Goal: Task Accomplishment & Management: Use online tool/utility

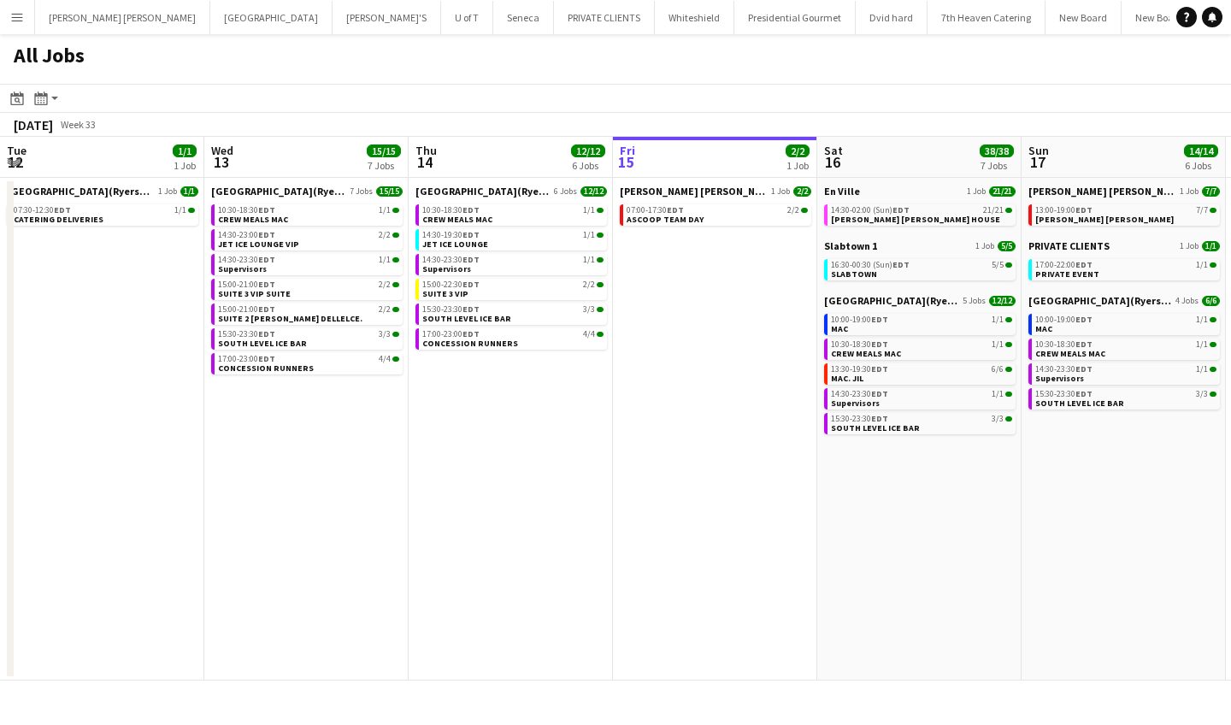
scroll to position [0, 481]
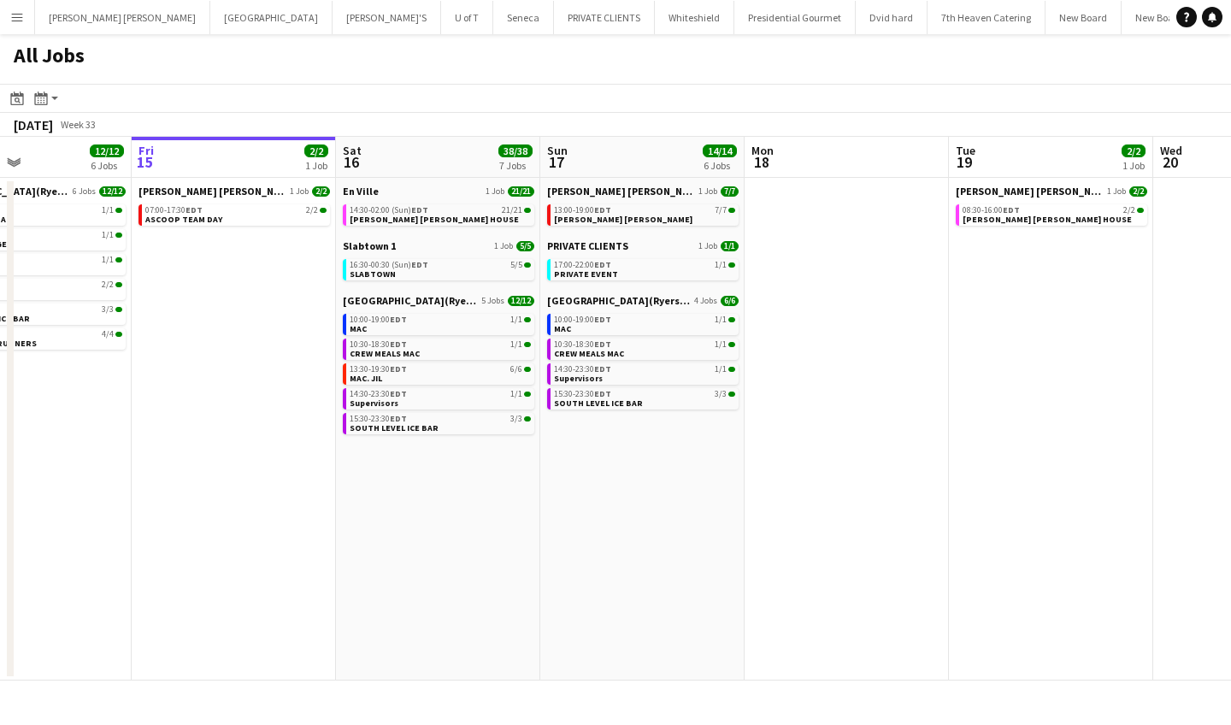
click at [16, 11] on app-icon "Menu" at bounding box center [17, 17] width 14 height 14
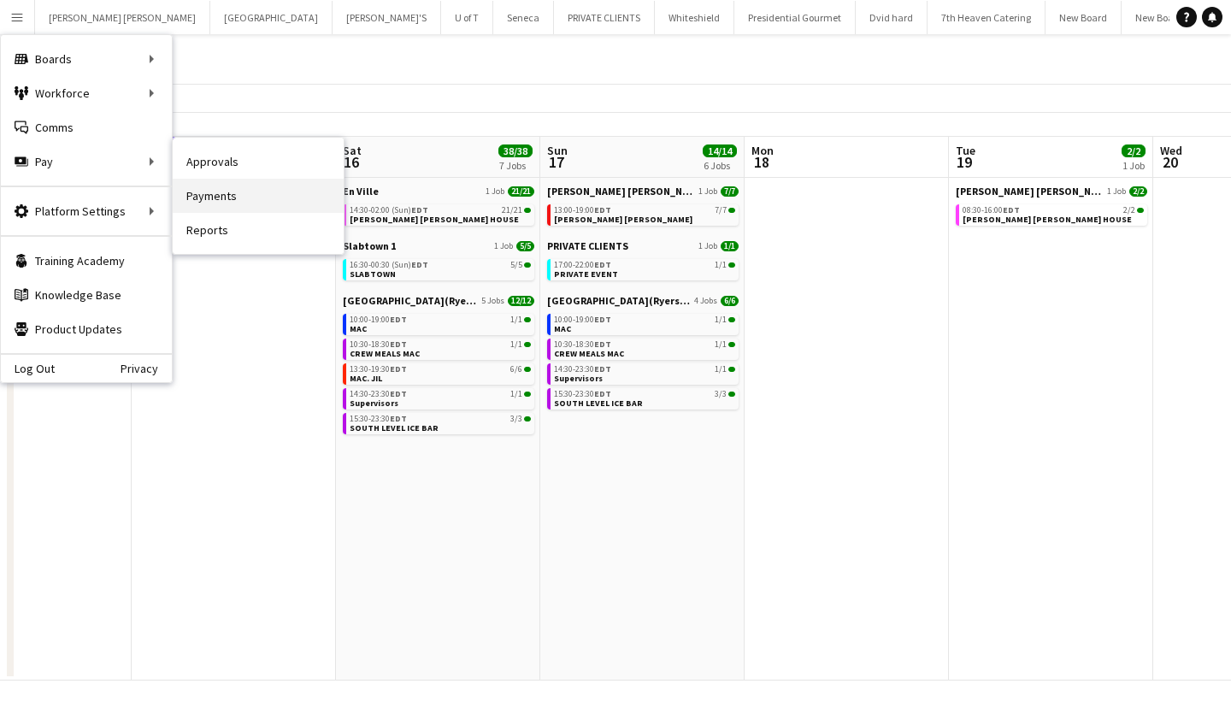
click at [223, 189] on link "Payments" at bounding box center [258, 196] width 171 height 34
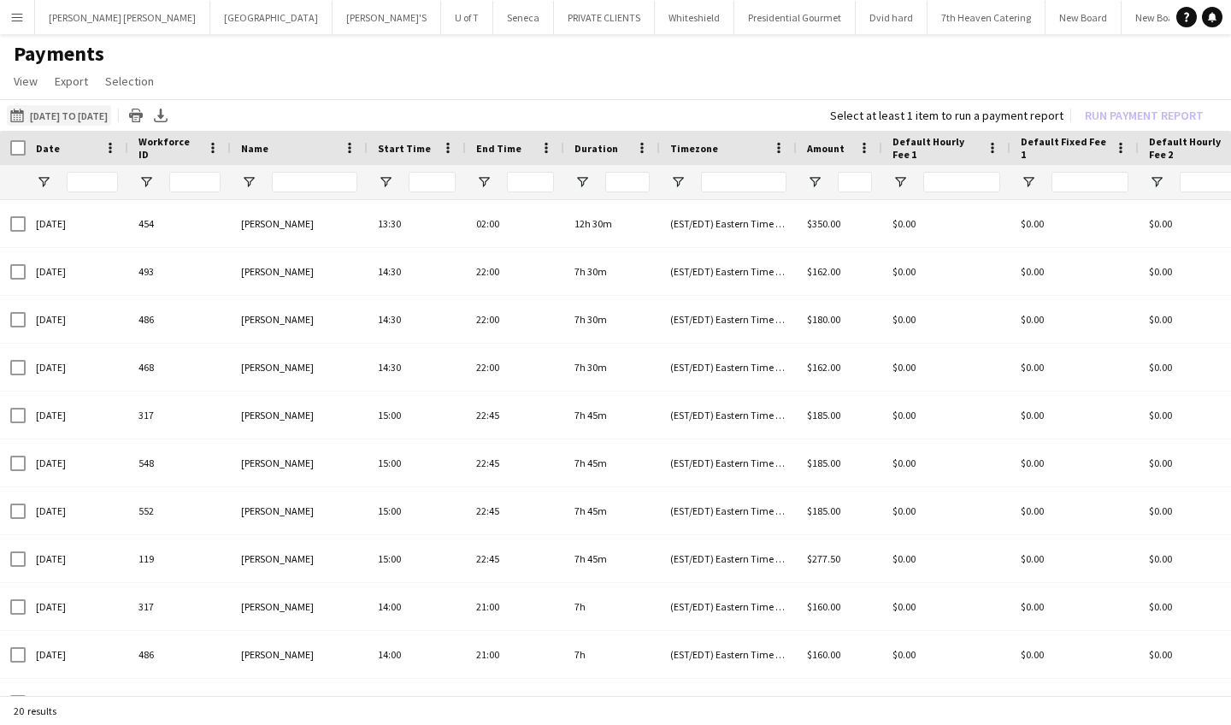
click at [12, 113] on app-icon "[DATE] to [DATE]" at bounding box center [20, 116] width 20 height 14
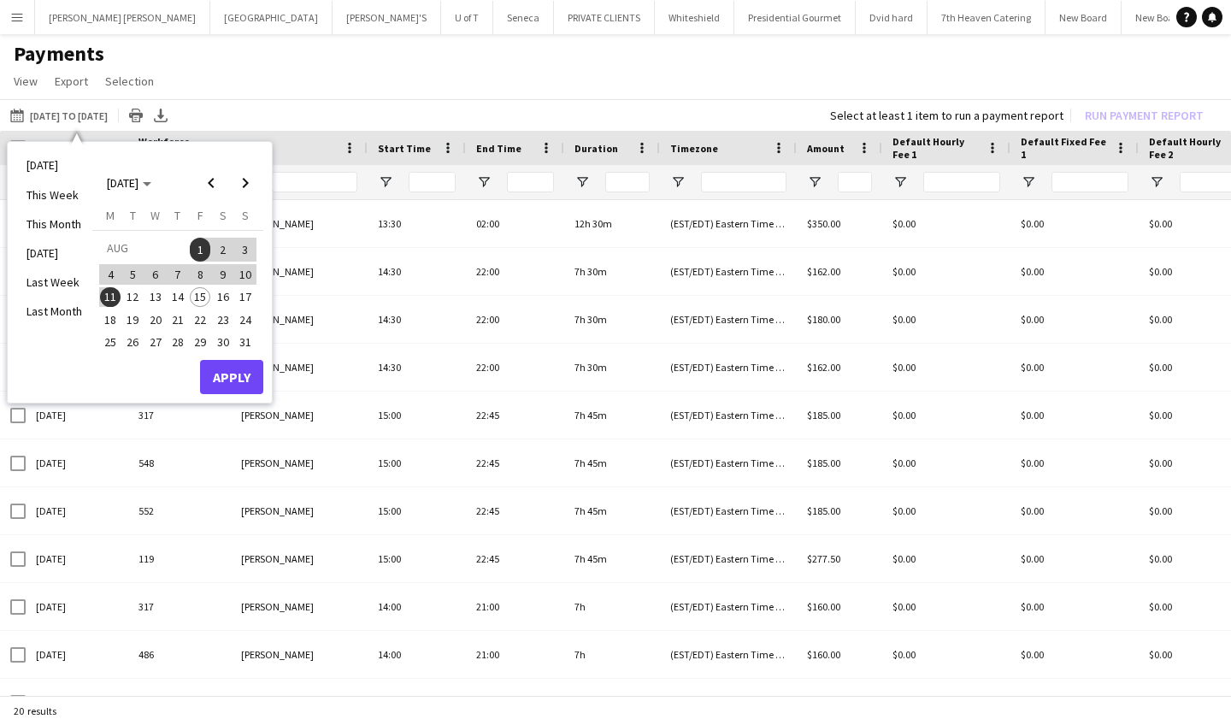
click at [174, 295] on span "14" at bounding box center [178, 297] width 21 height 21
click at [197, 250] on span "1" at bounding box center [200, 250] width 21 height 24
click at [232, 368] on button "Apply" at bounding box center [231, 377] width 63 height 34
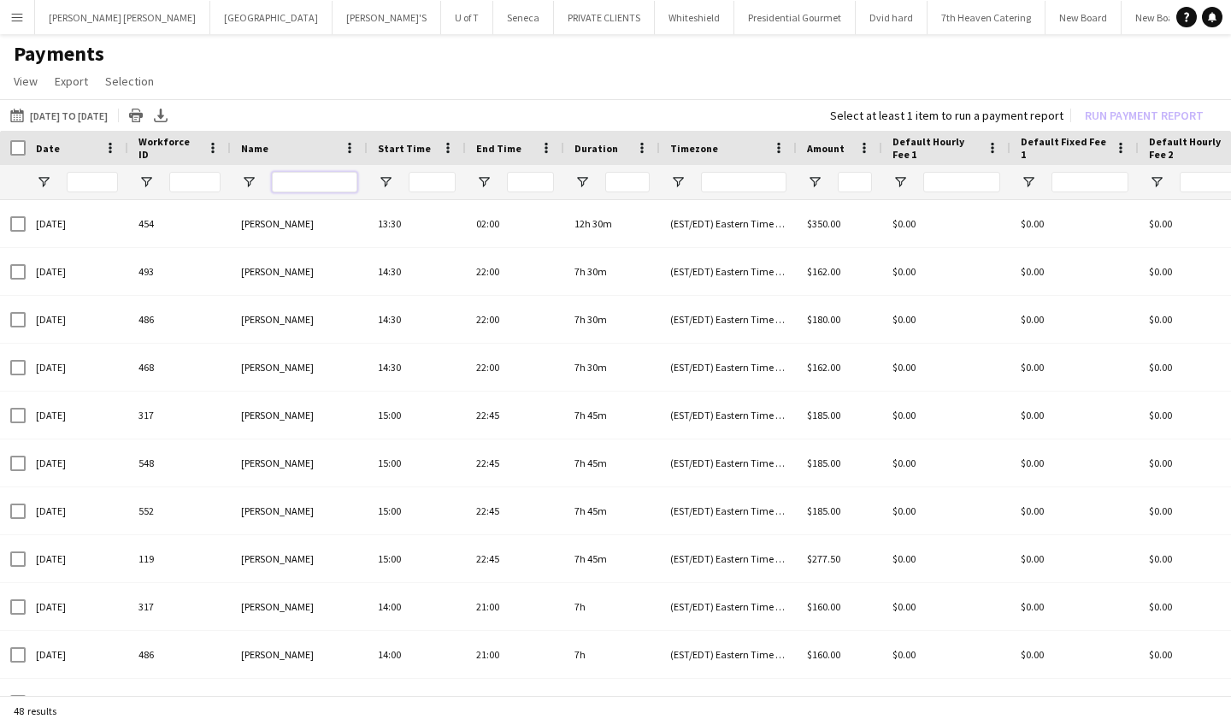
click at [311, 185] on input "Name Filter Input" at bounding box center [314, 182] width 85 height 21
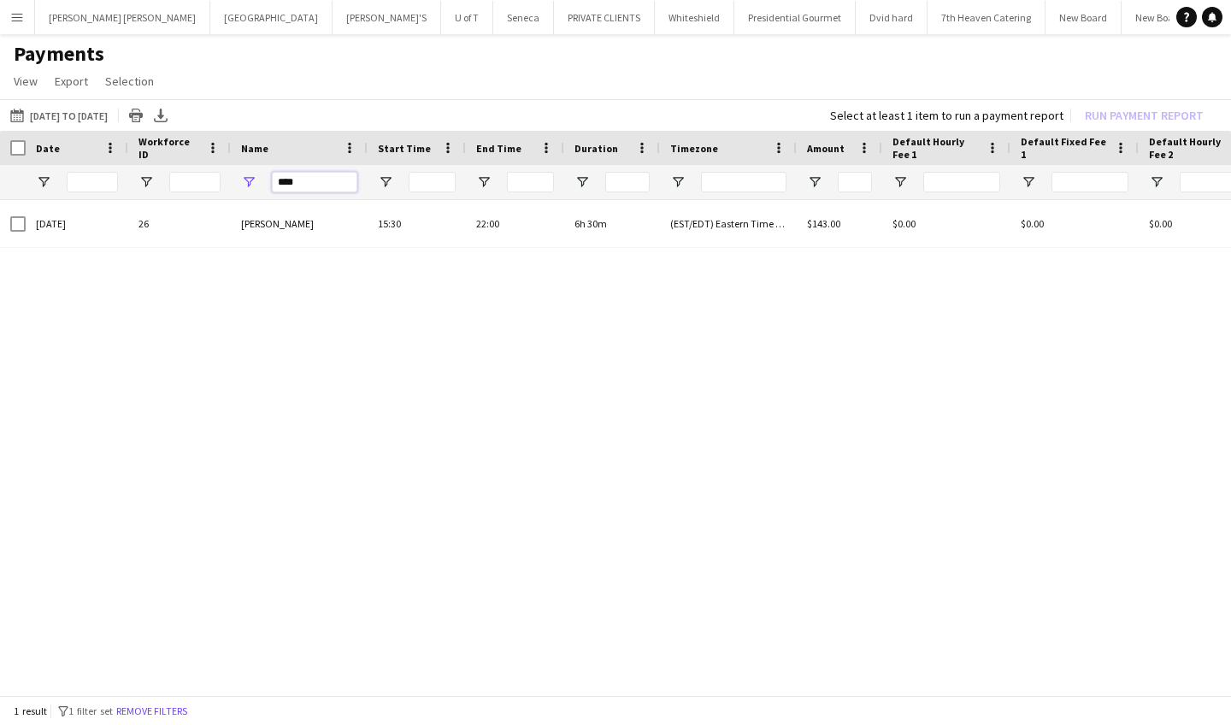
type input "****"
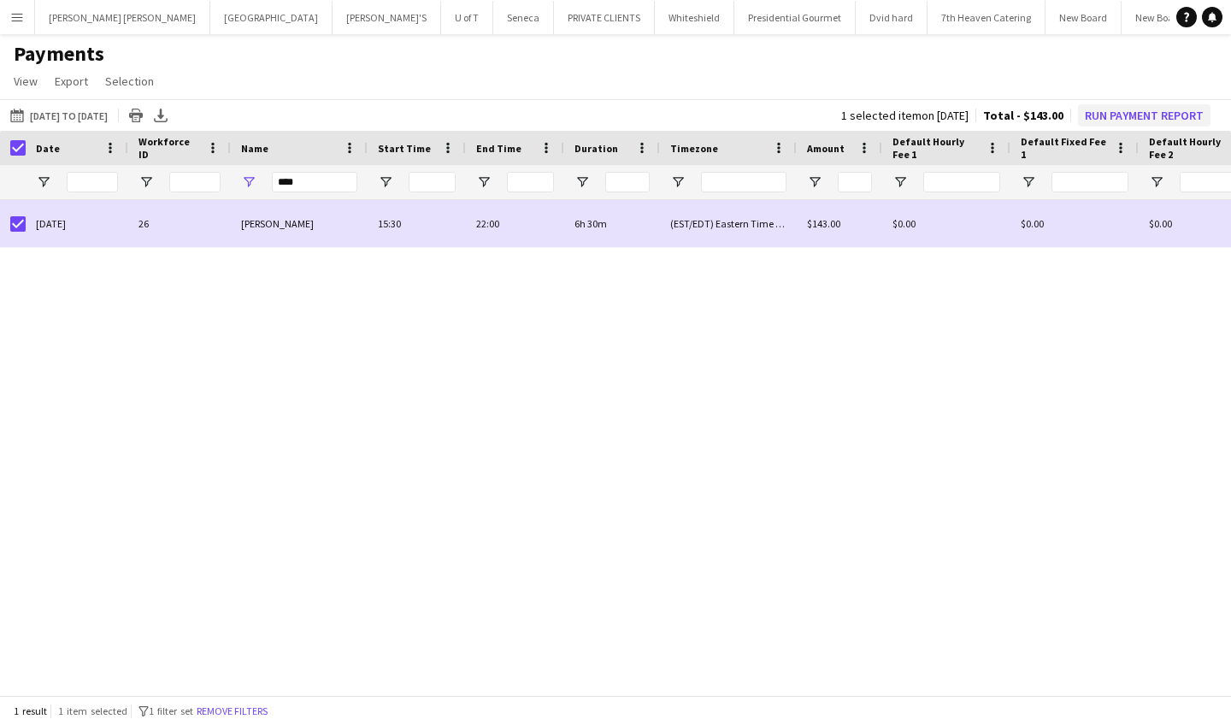
click at [1123, 109] on button "Run Payment Report" at bounding box center [1144, 115] width 132 height 22
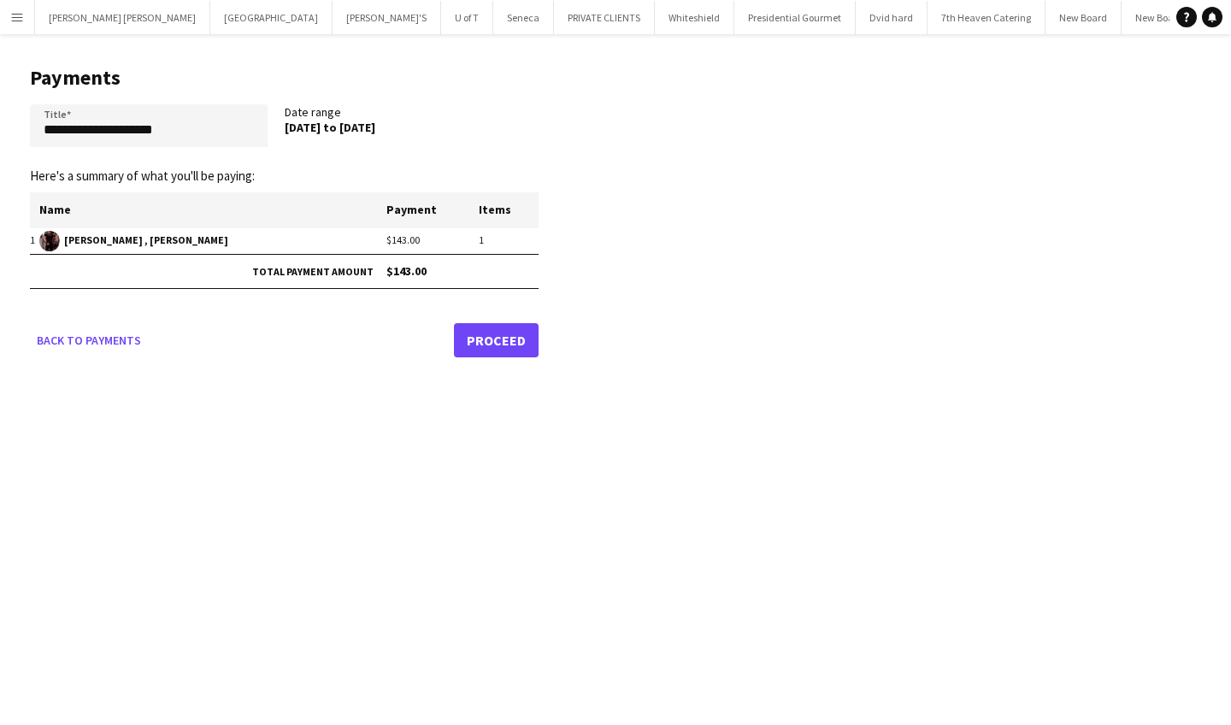
click at [483, 333] on link "Proceed" at bounding box center [496, 340] width 85 height 34
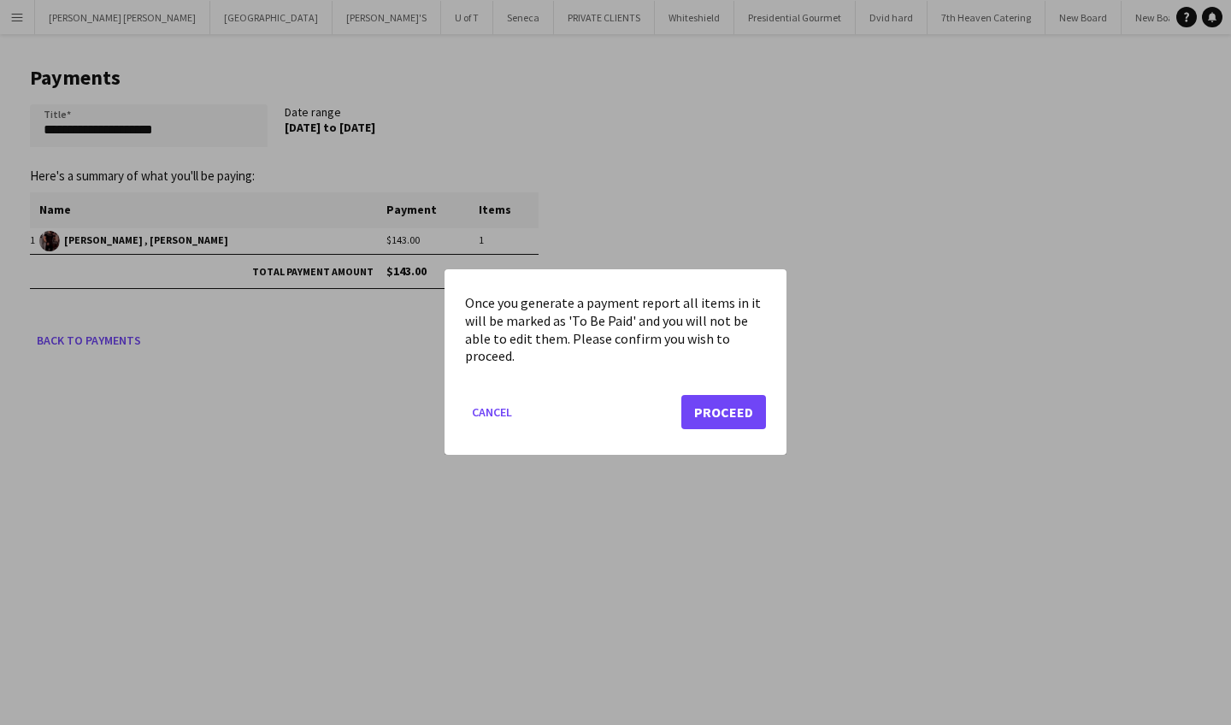
click at [703, 407] on button "Proceed" at bounding box center [723, 413] width 85 height 34
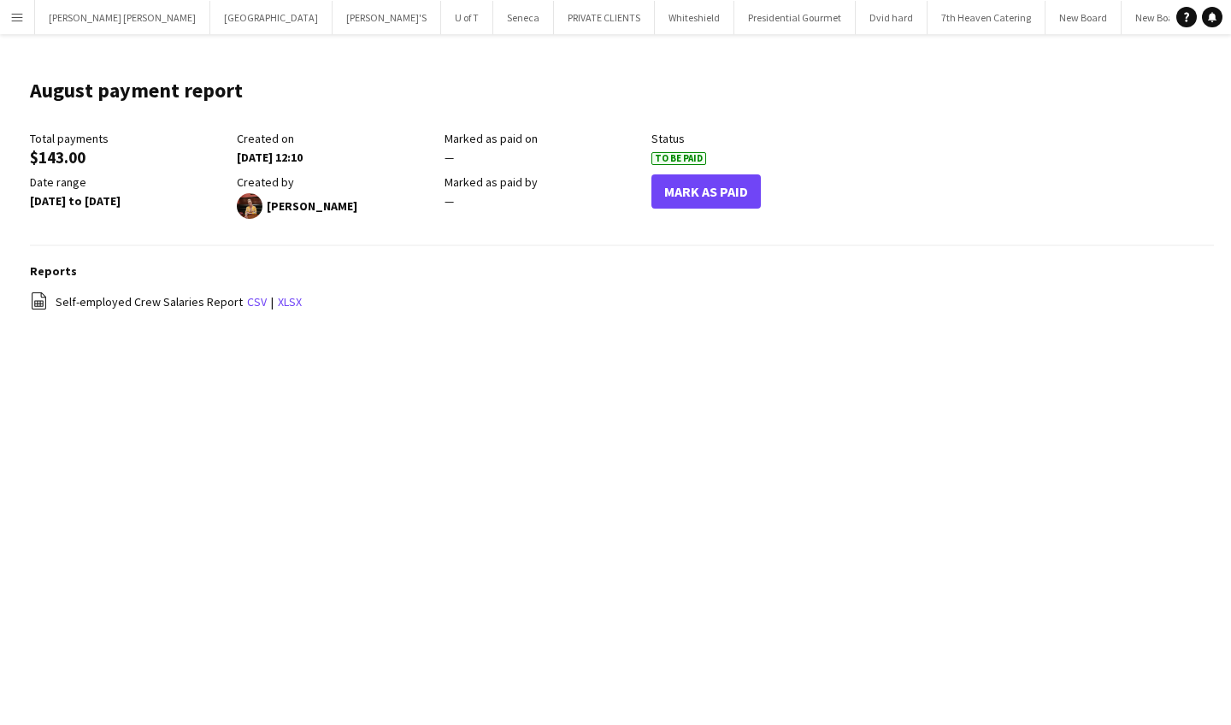
click at [715, 192] on button "Mark As Paid" at bounding box center [705, 191] width 109 height 34
